Goal: Find specific fact: Find specific fact

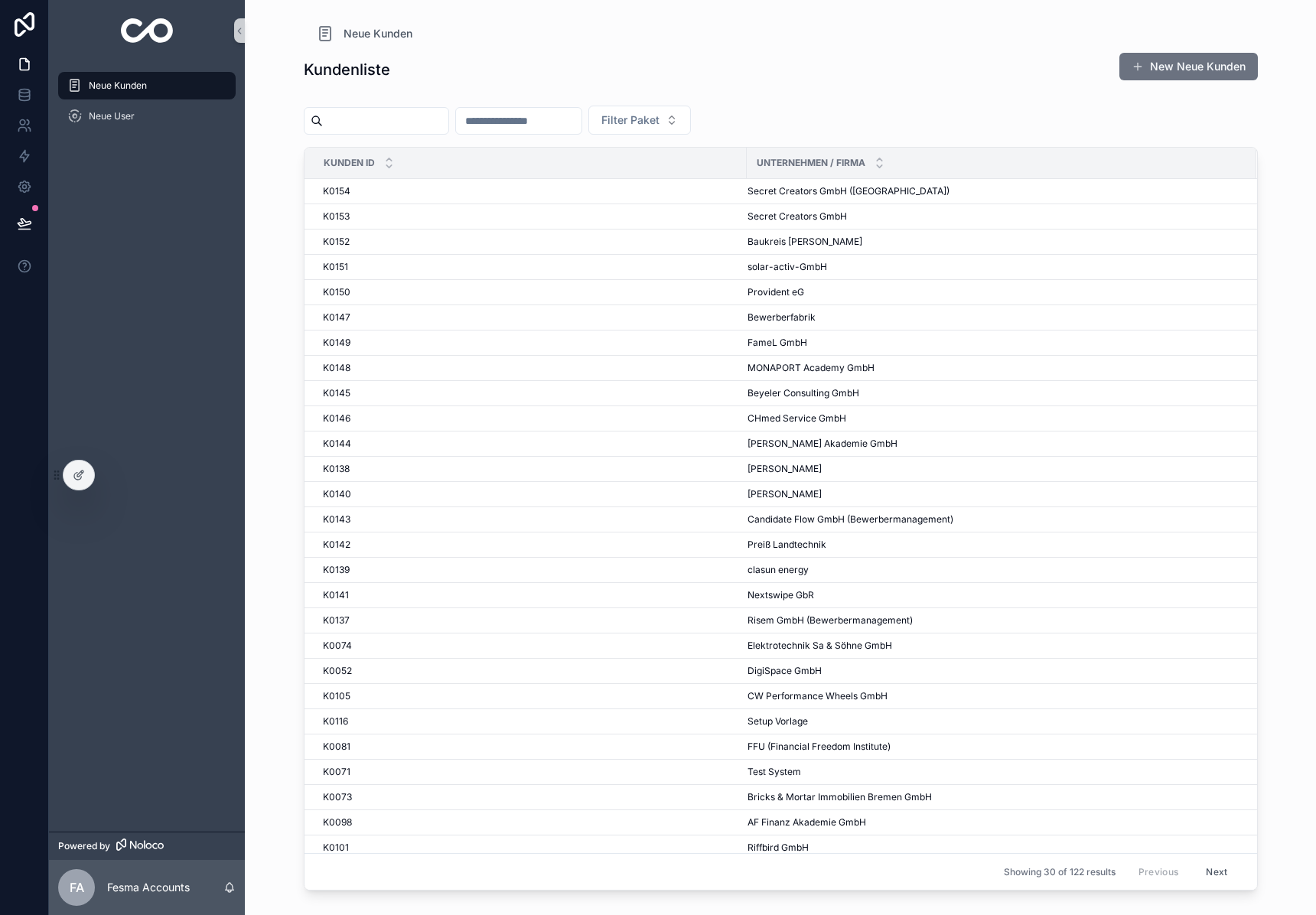
click at [421, 125] on input "scrollable content" at bounding box center [385, 121] width 125 height 22
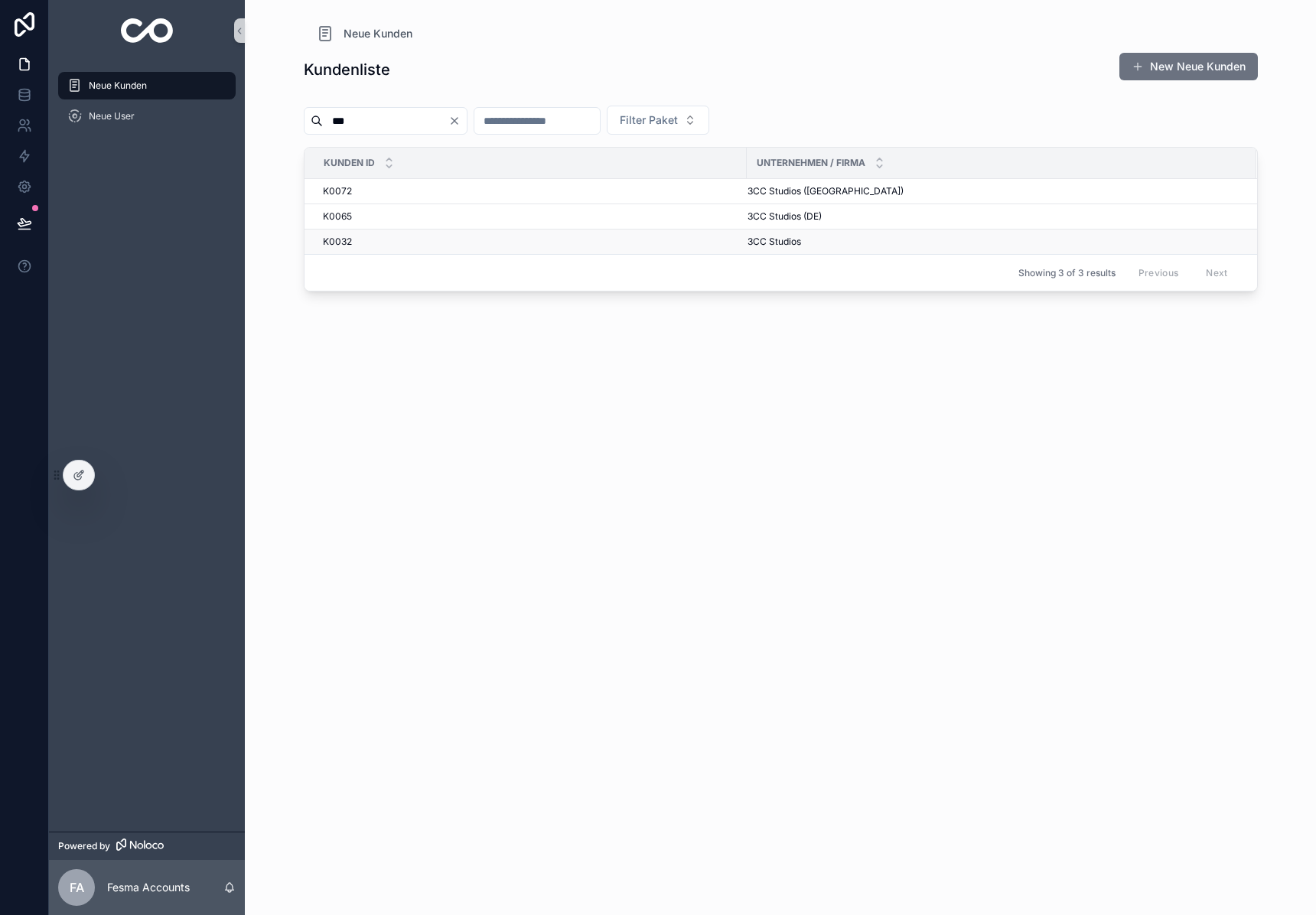
type input "***"
click at [772, 246] on span "3CC Studios" at bounding box center [774, 242] width 54 height 13
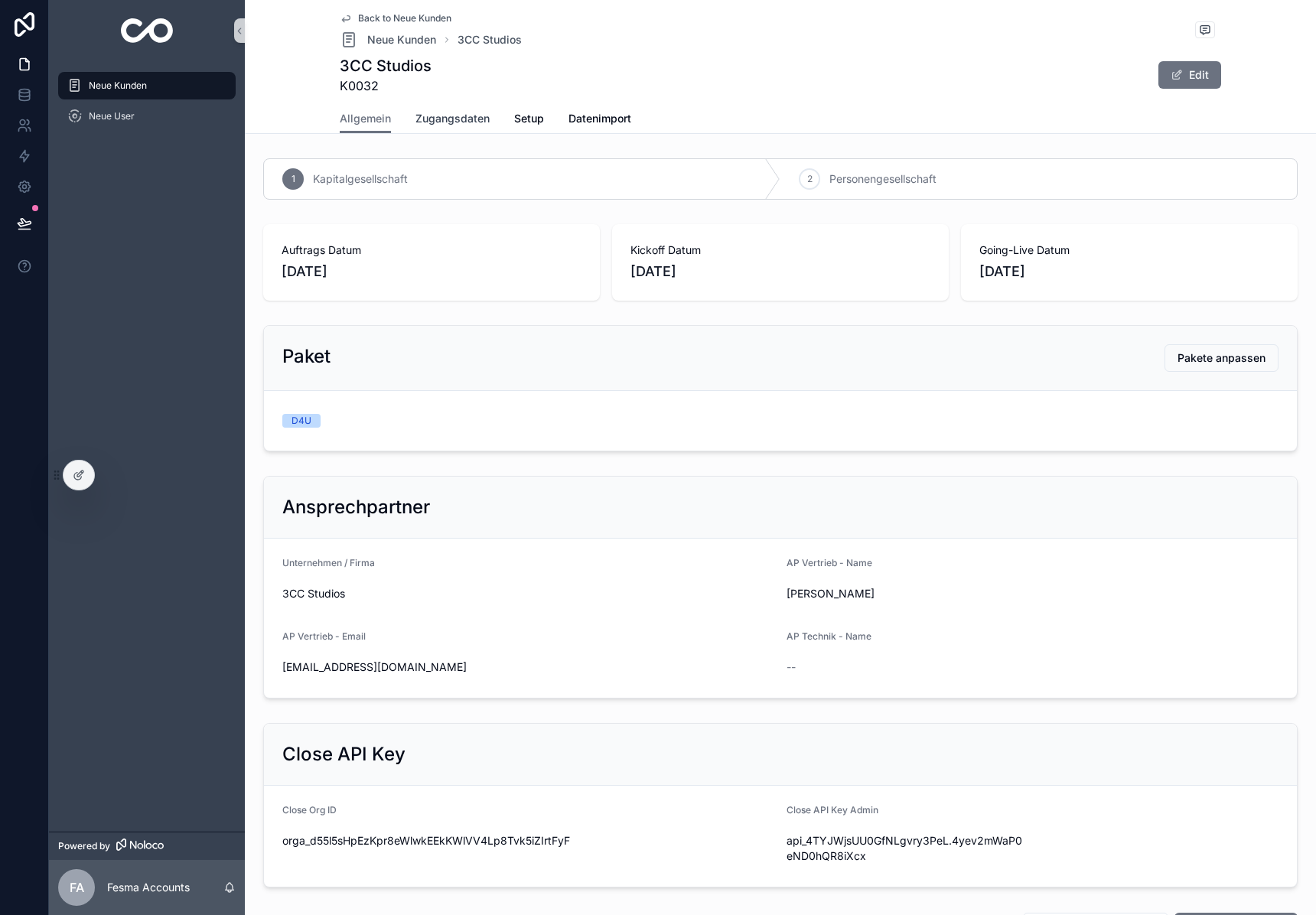
drag, startPoint x: 422, startPoint y: 117, endPoint x: 680, endPoint y: 527, distance: 484.4
click at [422, 117] on span "Zugangsdaten" at bounding box center [452, 118] width 74 height 15
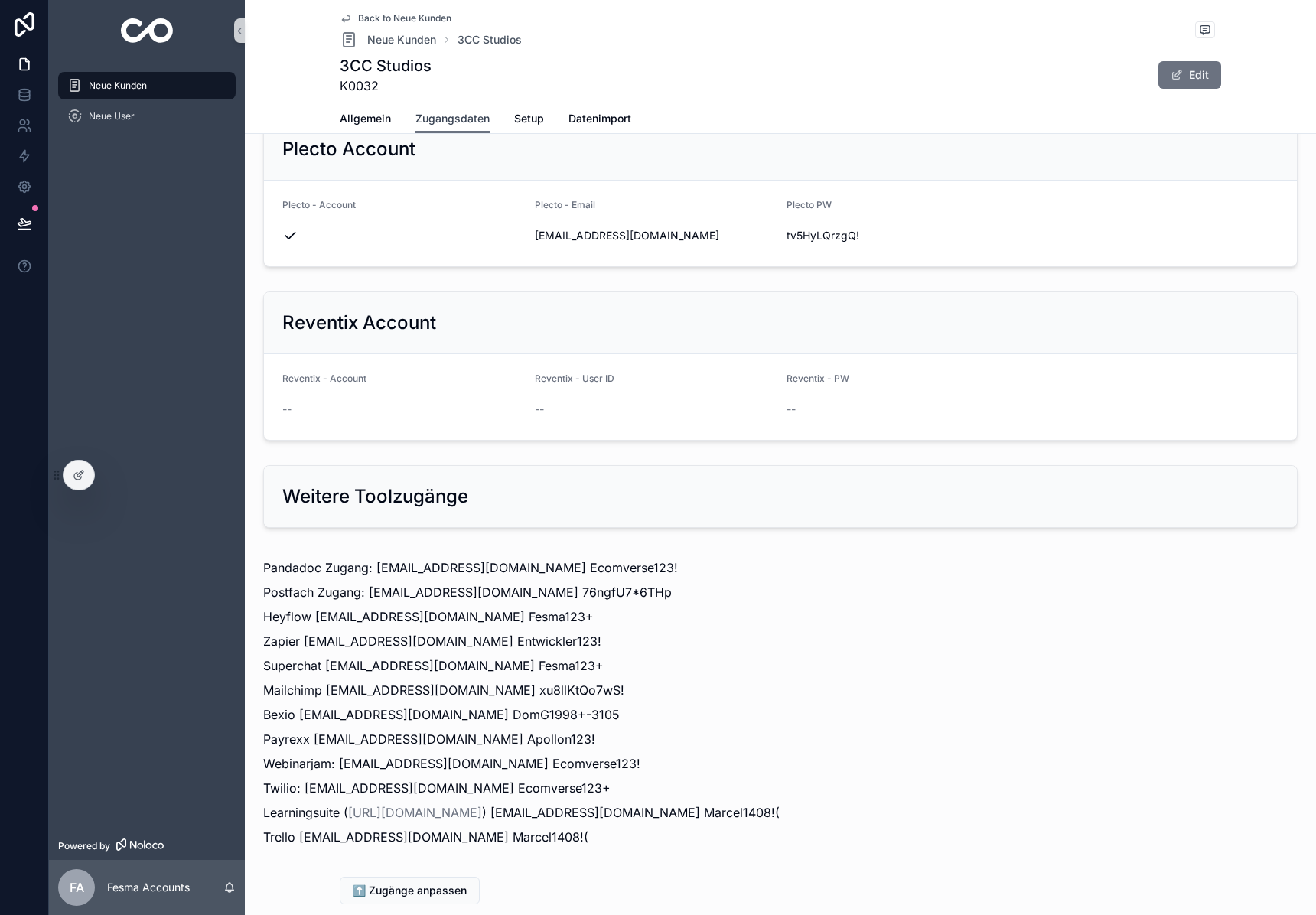
scroll to position [1569, 0]
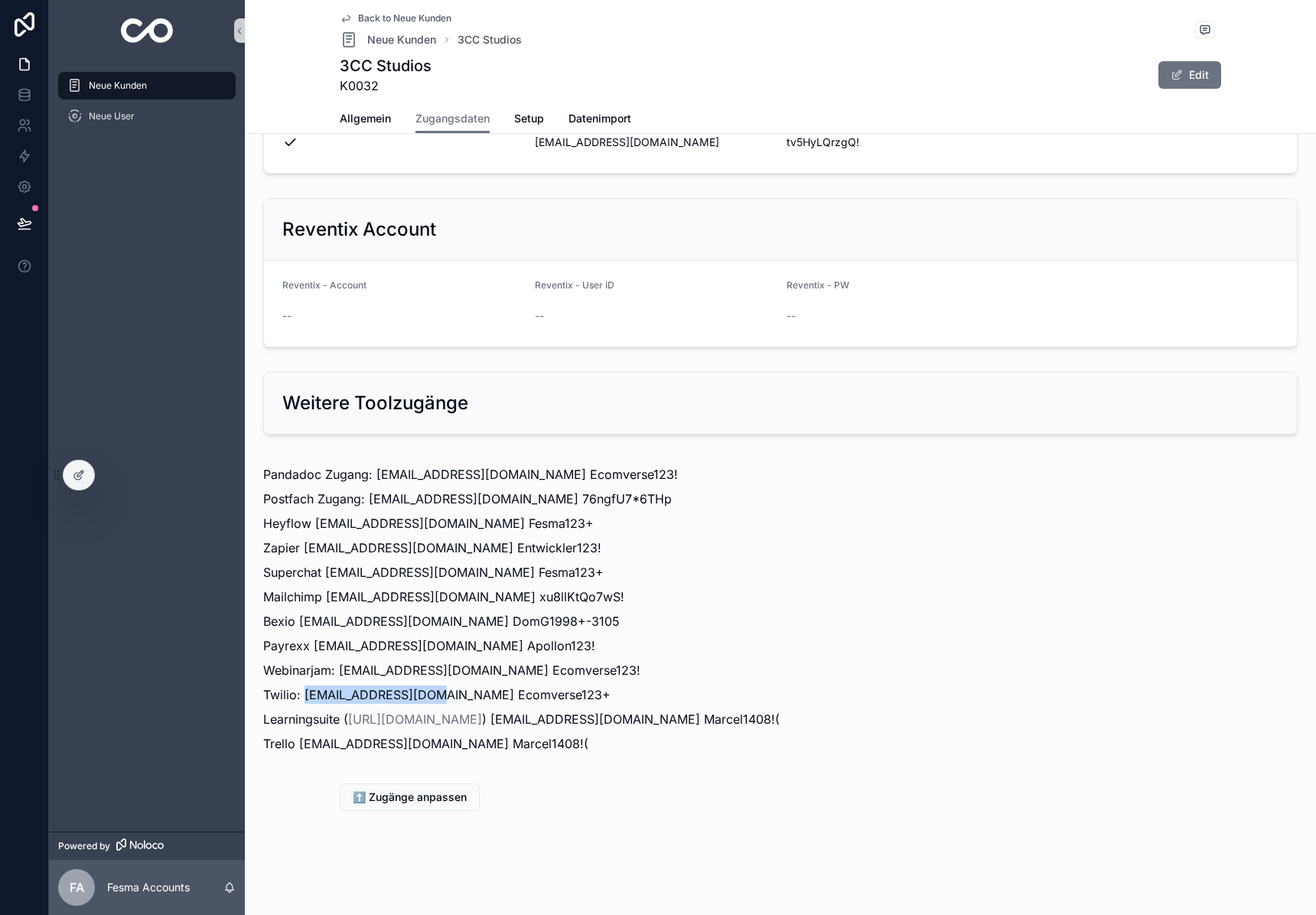
drag, startPoint x: 302, startPoint y: 698, endPoint x: 426, endPoint y: 690, distance: 124.3
click at [426, 690] on p "Twilio: [EMAIL_ADDRESS][DOMAIN_NAME] Ecomverse123+" at bounding box center [780, 695] width 1034 height 18
copy p "[EMAIL_ADDRESS][DOMAIN_NAME]"
drag, startPoint x: 436, startPoint y: 691, endPoint x: 570, endPoint y: 691, distance: 134.0
click at [570, 691] on p "Twilio: [EMAIL_ADDRESS][DOMAIN_NAME] Ecomverse123+" at bounding box center [780, 695] width 1034 height 18
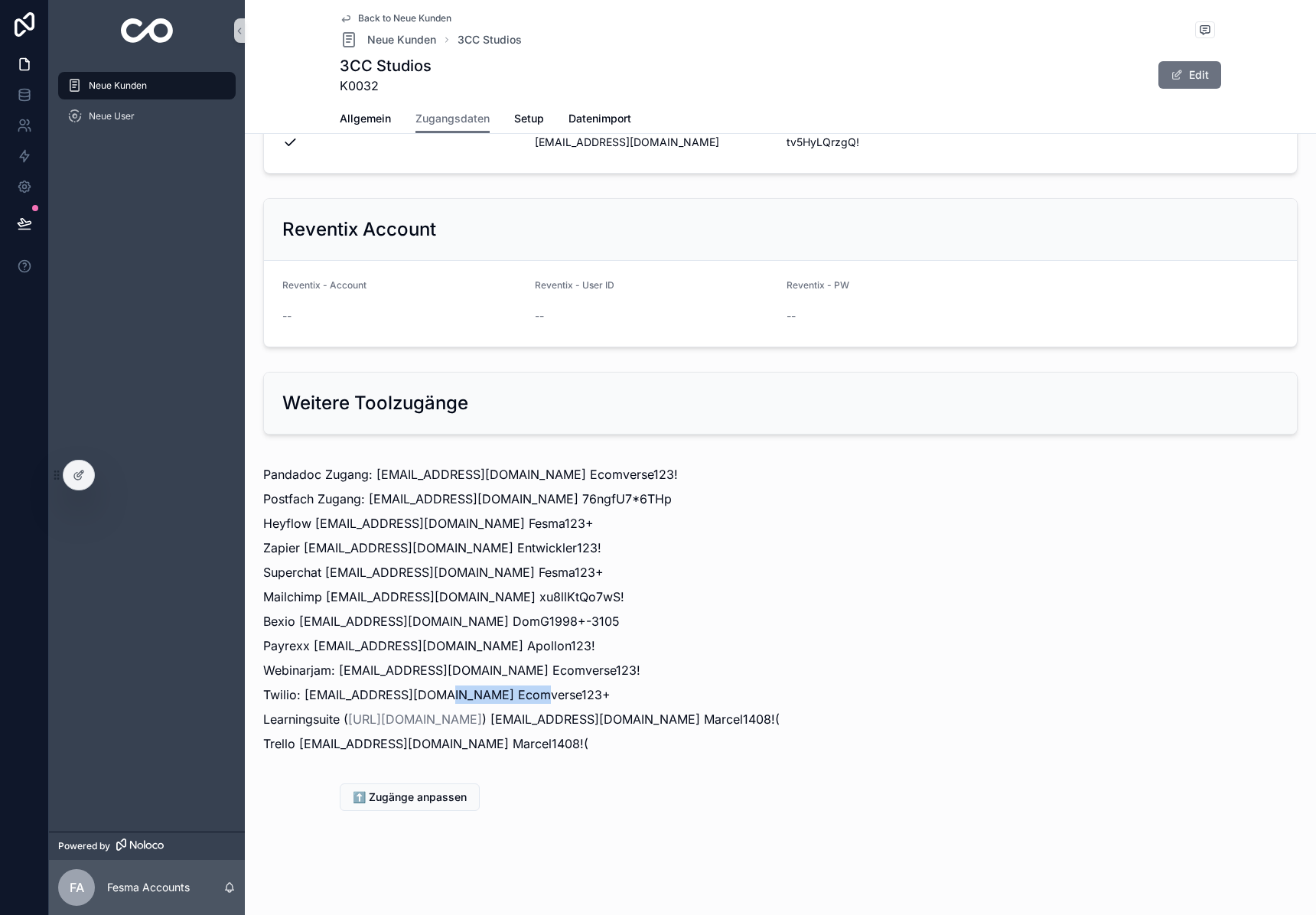
copy p "Ecomverse123+"
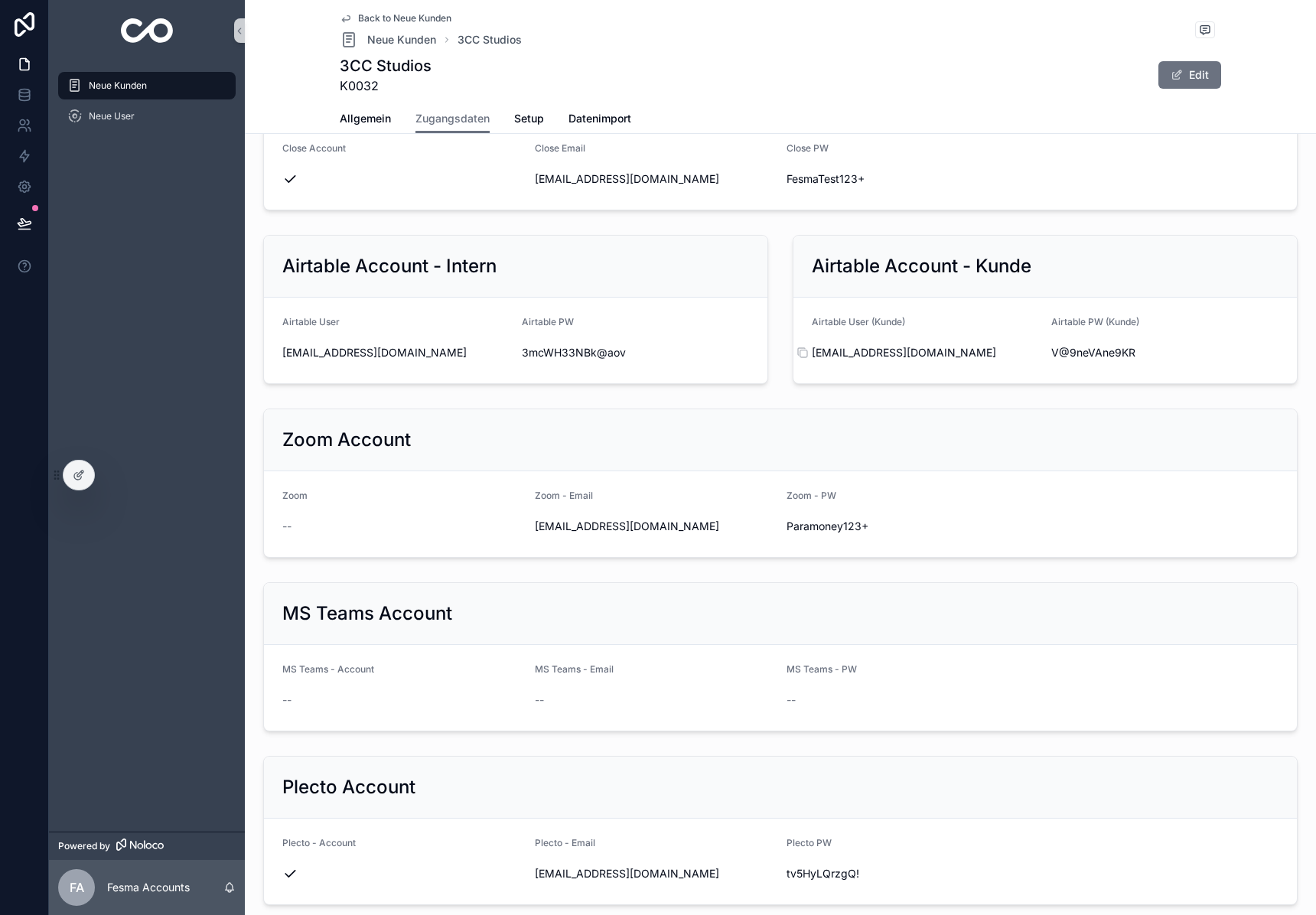
click at [875, 358] on span "[EMAIL_ADDRESS][DOMAIN_NAME]" at bounding box center [925, 352] width 228 height 15
click at [875, 358] on span "[EMAIL_ADDRESS][DOMAIN_NAME]" at bounding box center [925, 351] width 228 height 15
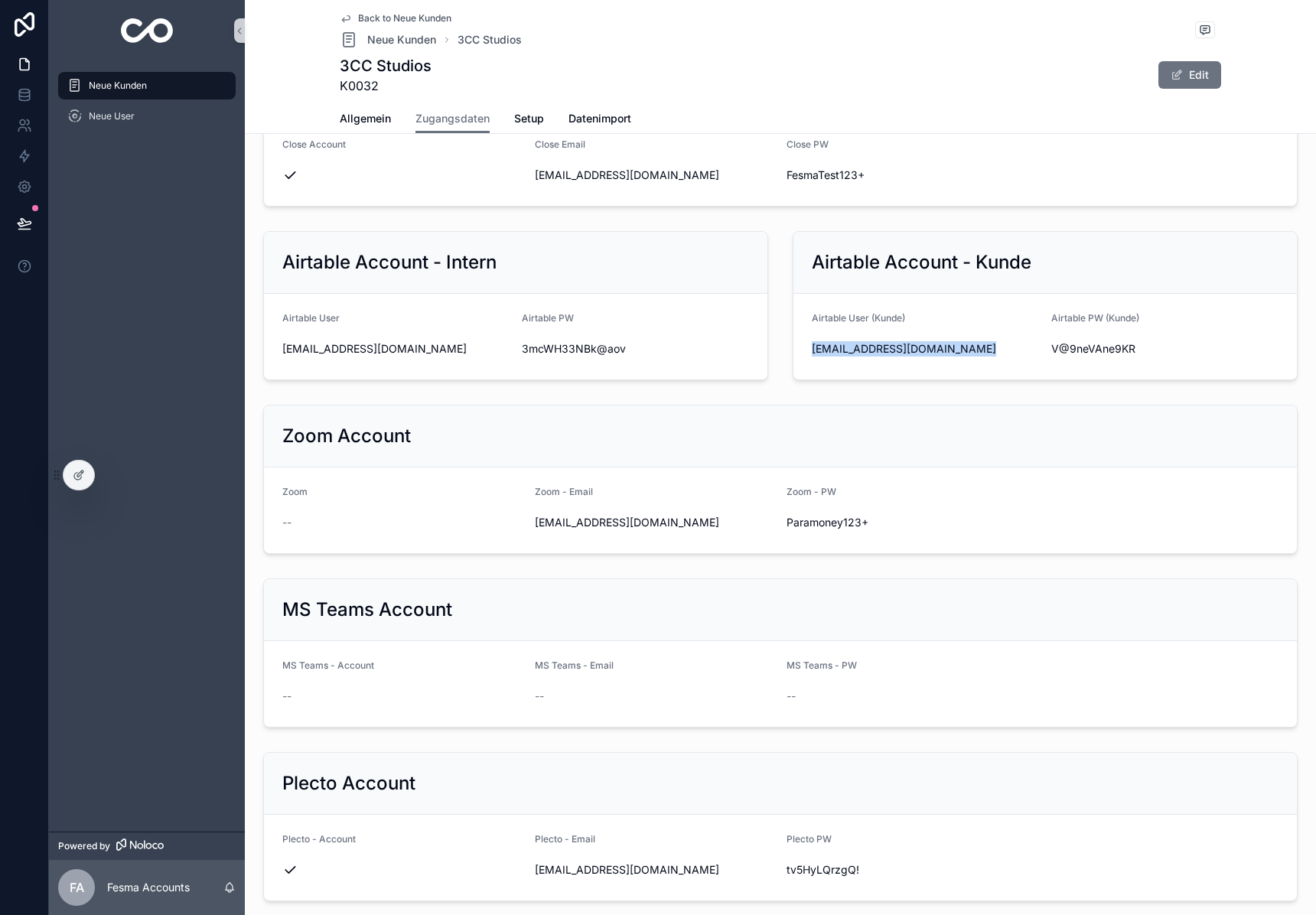
copy div "[EMAIL_ADDRESS][DOMAIN_NAME]"
click at [1118, 353] on span "V@9neVAne9KR" at bounding box center [1165, 349] width 228 height 15
copy div "V@9neVAne9KR"
